Goal: Transaction & Acquisition: Purchase product/service

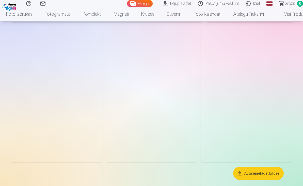
scroll to position [1287, 0]
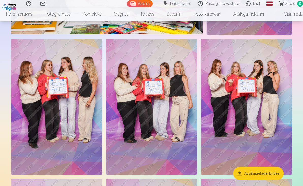
click at [89, 15] on link "Komplekti" at bounding box center [91, 14] width 31 height 14
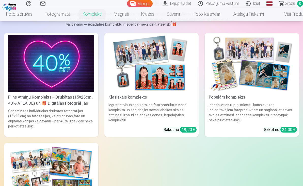
scroll to position [30, 0]
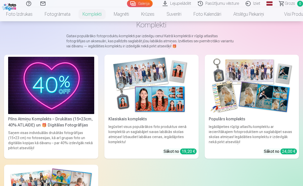
click at [298, 70] on div "Pilns Atmiņu Komplekts – Drukātas (15×23cm, 40% ATLAIDE) un 🎁 Digitālas Fotogrā…" at bounding box center [151, 162] width 295 height 214
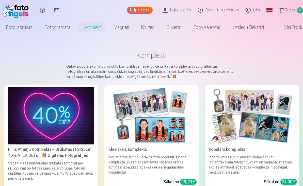
scroll to position [0, 0]
click at [225, 112] on img at bounding box center [252, 115] width 86 height 57
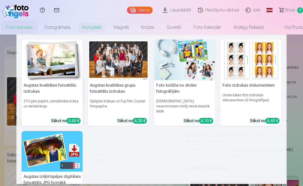
click at [26, 30] on link "Foto izdrukas" at bounding box center [19, 27] width 39 height 14
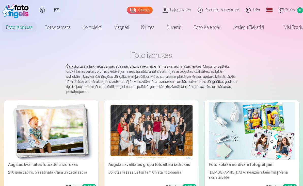
click at [144, 9] on link "Galerija" at bounding box center [140, 10] width 26 height 7
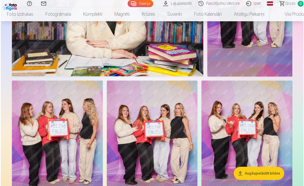
scroll to position [1241, 0]
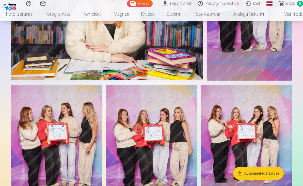
click at [131, 107] on img at bounding box center [151, 153] width 91 height 136
